Goal: Browse casually

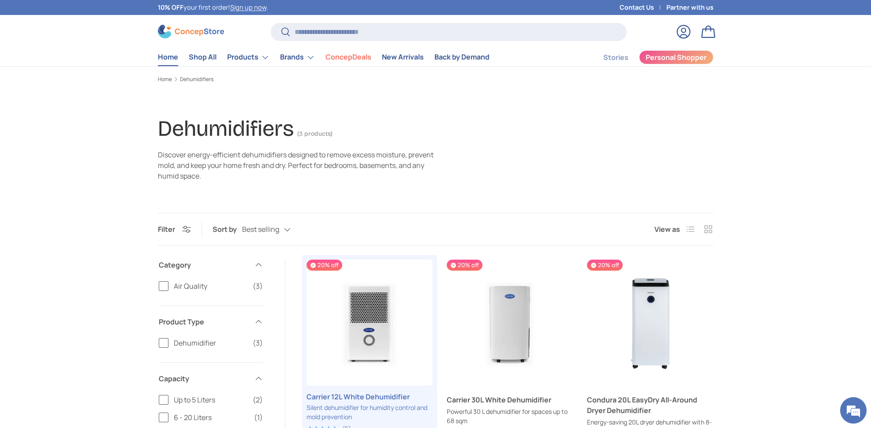
click at [176, 54] on link "Home" at bounding box center [168, 56] width 20 height 17
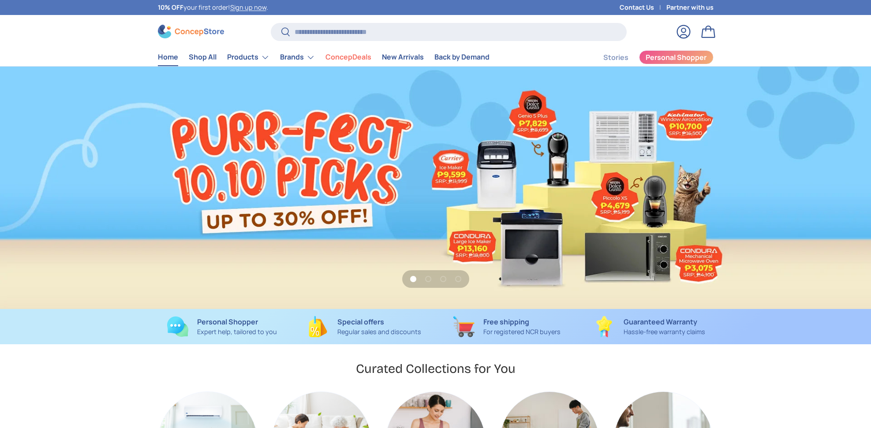
scroll to position [8, 0]
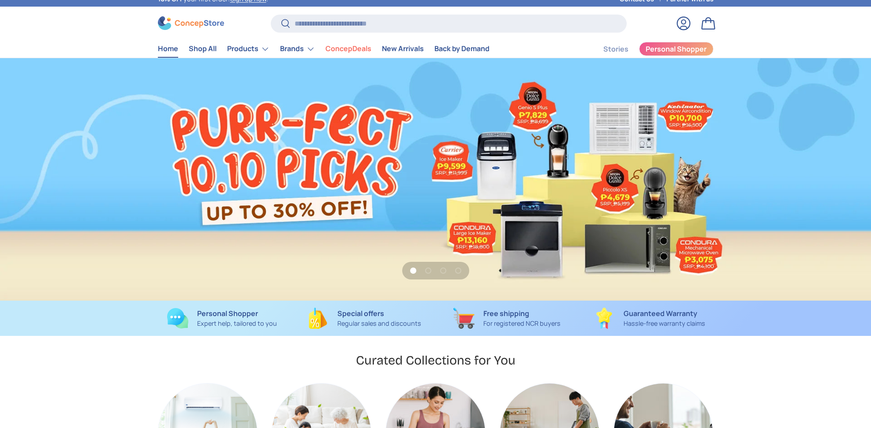
click at [446, 161] on link "1 of 4" at bounding box center [435, 179] width 871 height 242
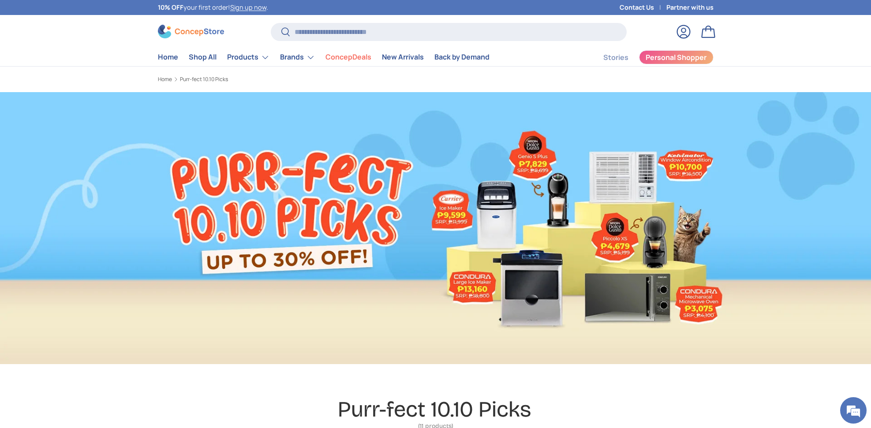
click at [447, 160] on div at bounding box center [435, 228] width 871 height 272
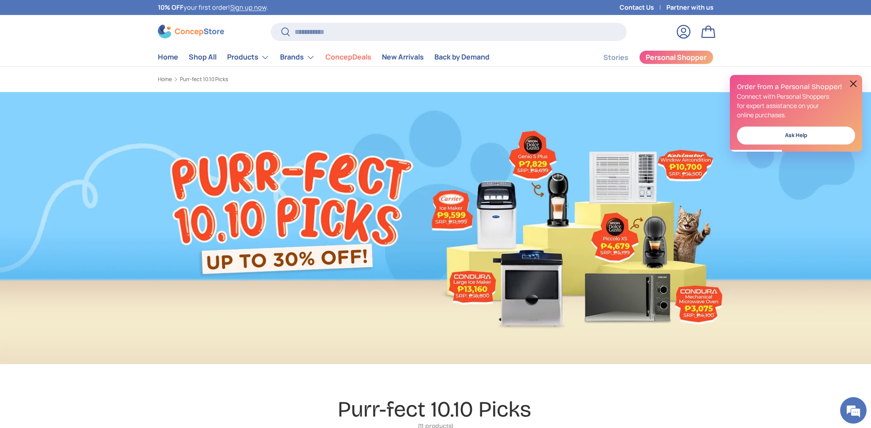
click at [447, 161] on div at bounding box center [435, 228] width 871 height 272
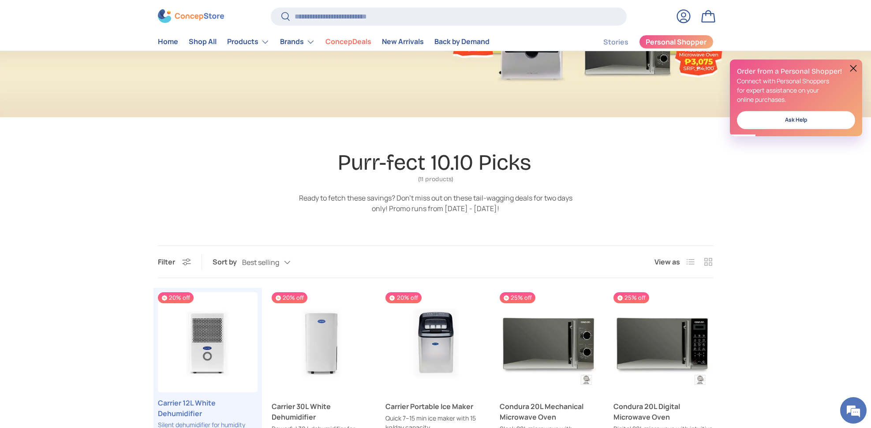
scroll to position [253, 0]
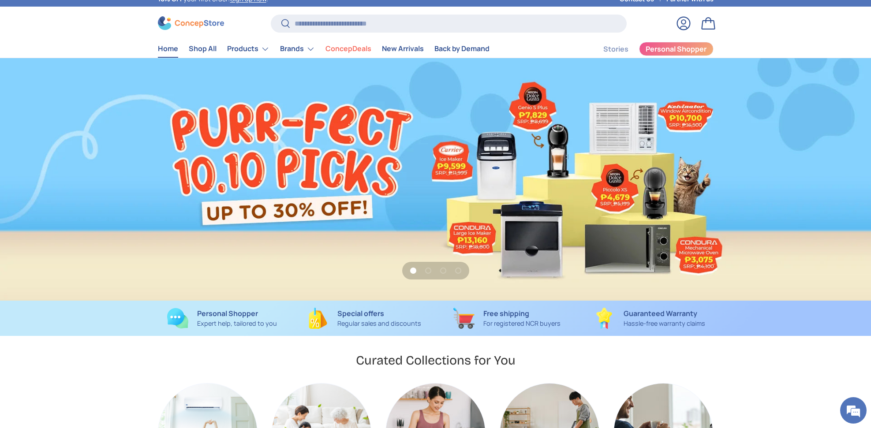
click at [428, 132] on link "1 of 4" at bounding box center [435, 179] width 871 height 242
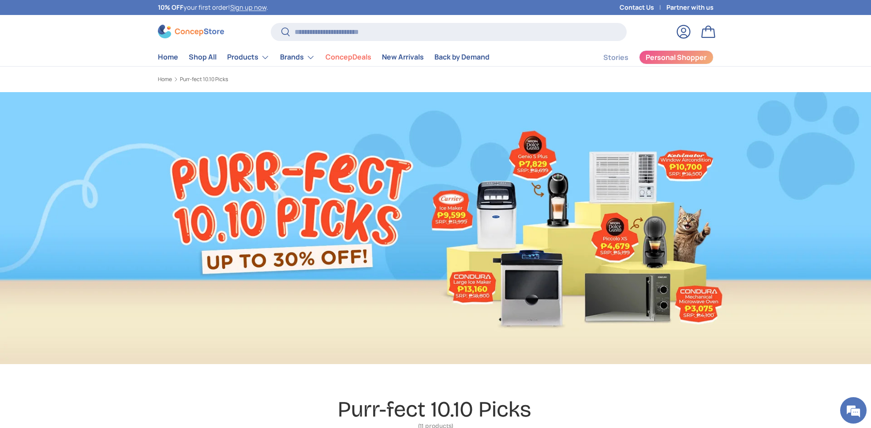
scroll to position [3, 0]
